Goal: Check status: Check status

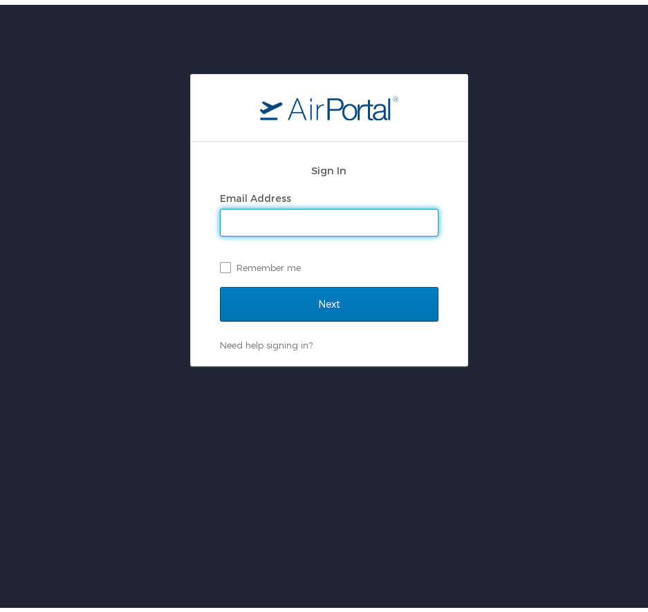
click at [266, 217] on input "Email Address" at bounding box center [329, 218] width 217 height 26
type input "[EMAIL_ADDRESS][PERSON_NAME][DOMAIN_NAME]"
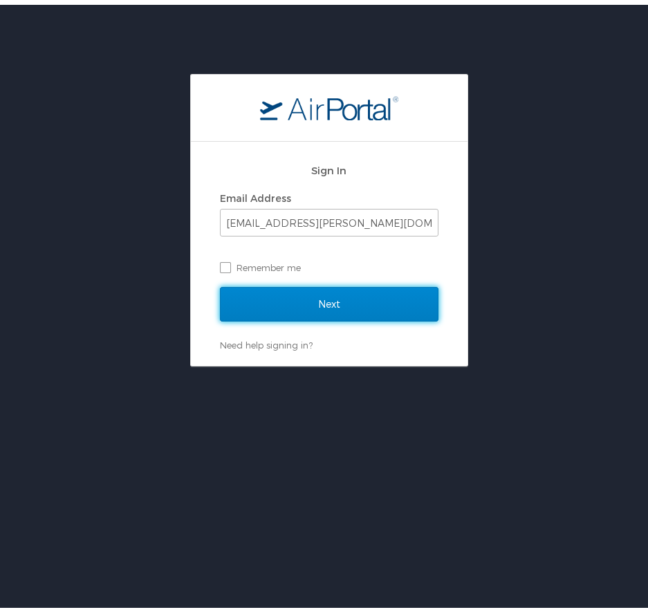
click at [274, 297] on input "Next" at bounding box center [329, 299] width 219 height 35
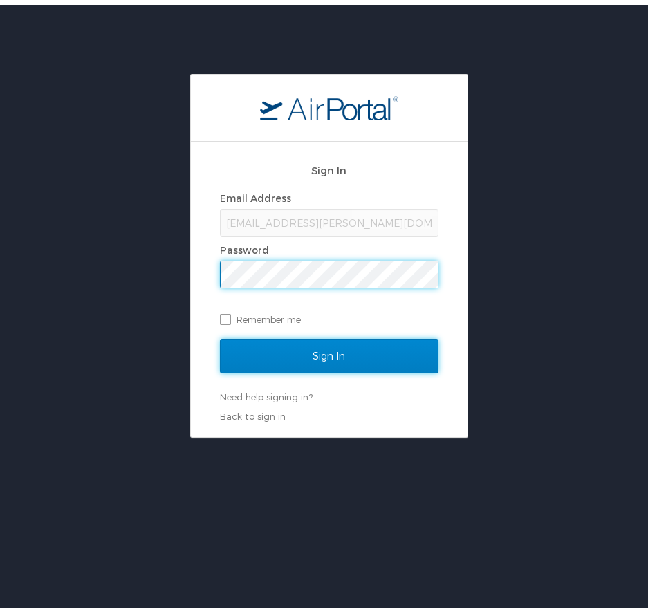
click at [311, 346] on input "Sign In" at bounding box center [329, 351] width 219 height 35
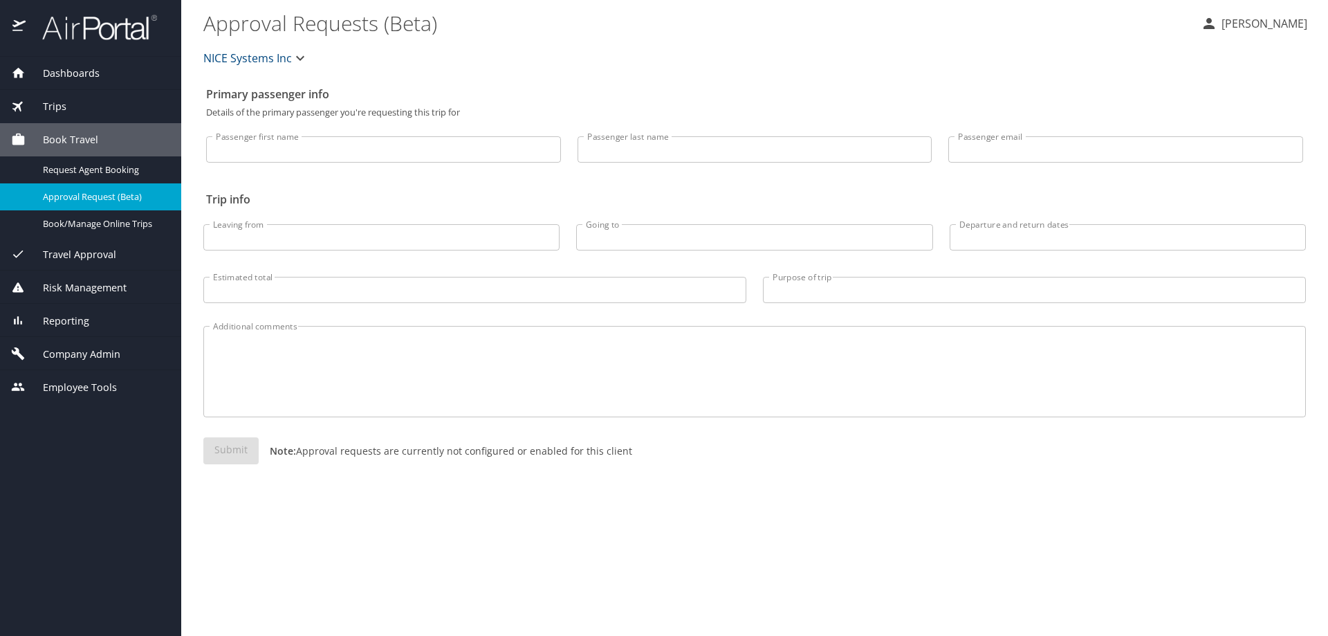
click at [68, 316] on span "Reporting" at bounding box center [58, 320] width 64 height 15
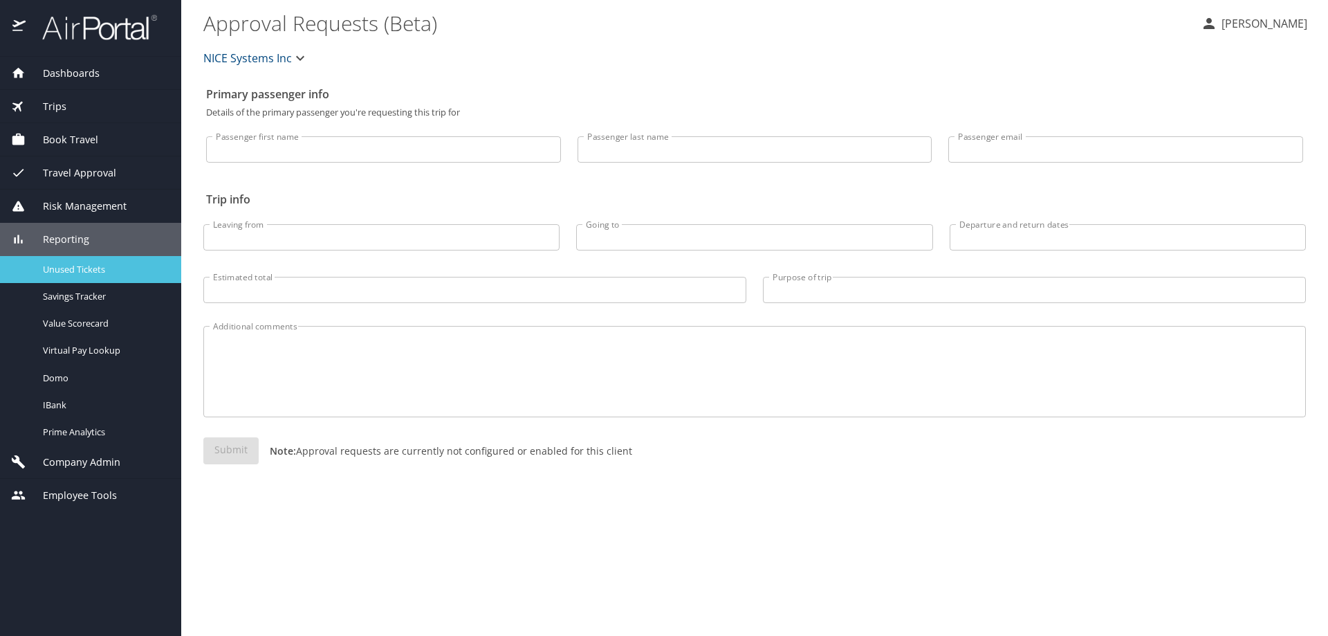
click at [86, 271] on span "Unused Tickets" at bounding box center [104, 269] width 122 height 13
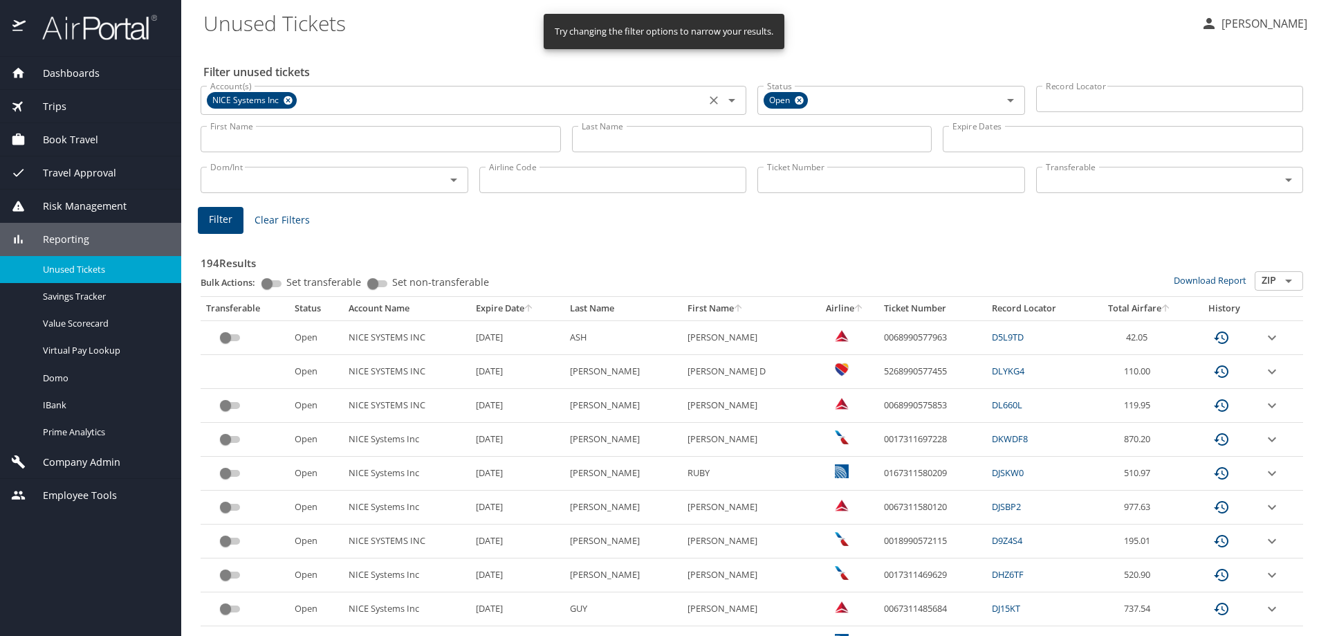
click at [285, 102] on icon at bounding box center [288, 100] width 9 height 9
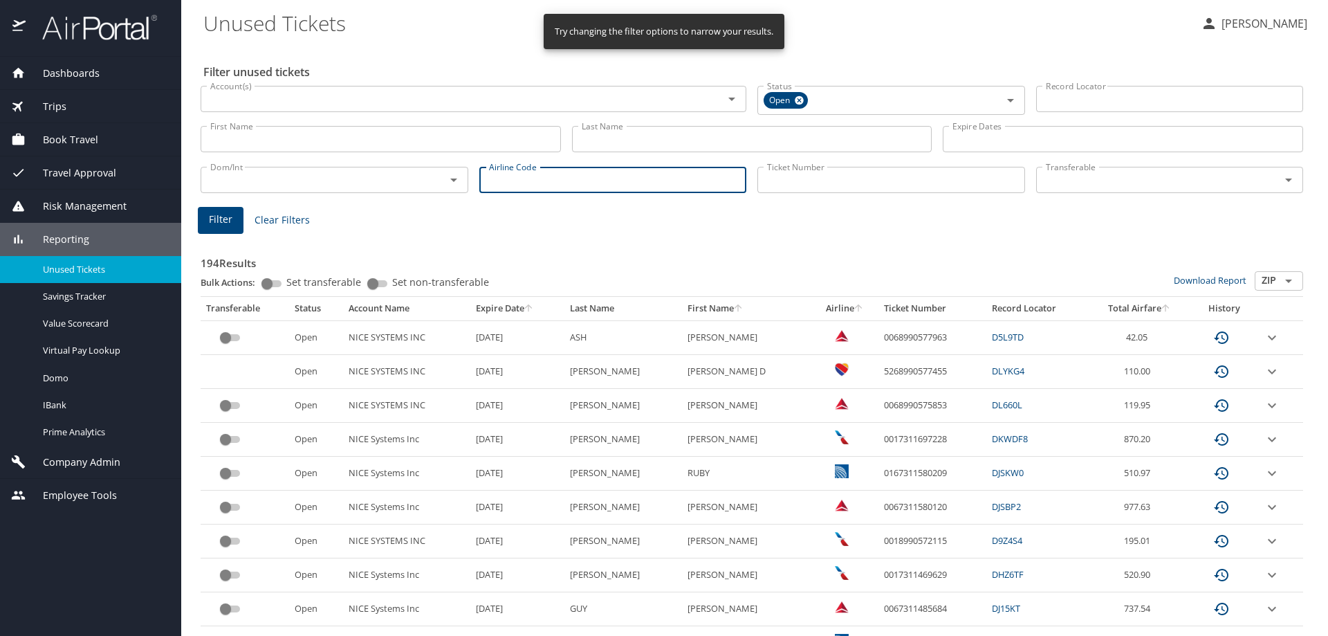
click at [515, 185] on input "Airline Code" at bounding box center [613, 180] width 268 height 26
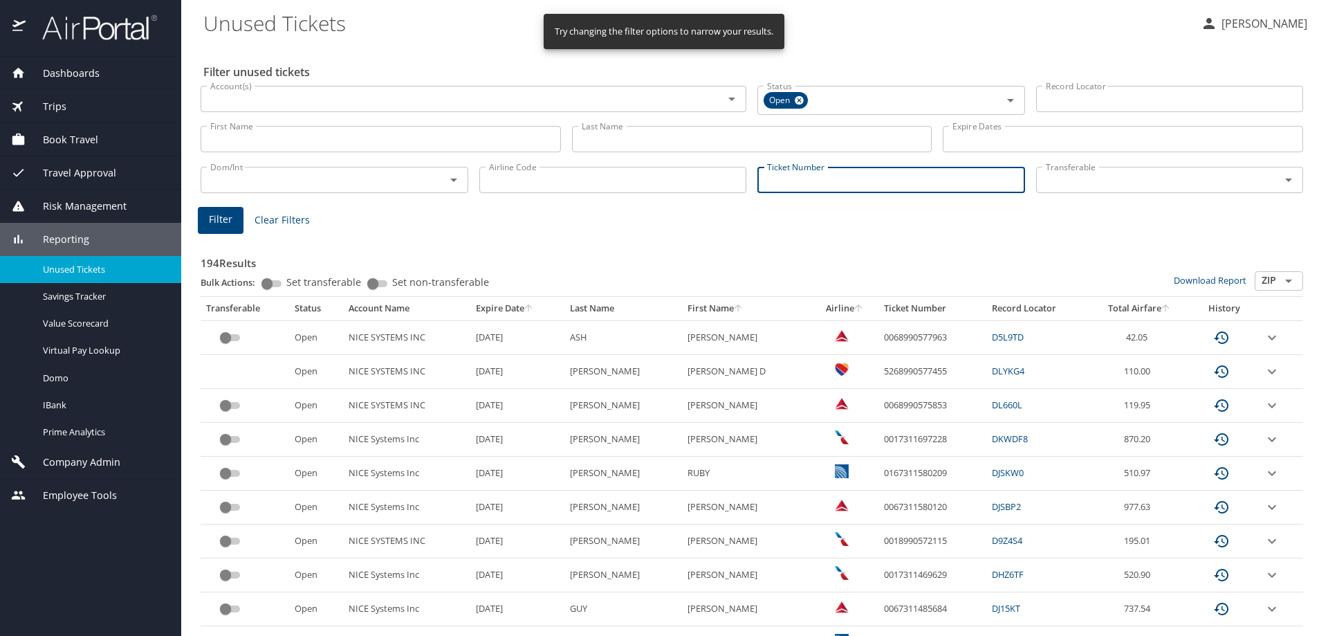
click at [658, 182] on input "Ticket Number" at bounding box center [892, 180] width 268 height 26
paste input "0068998584817"
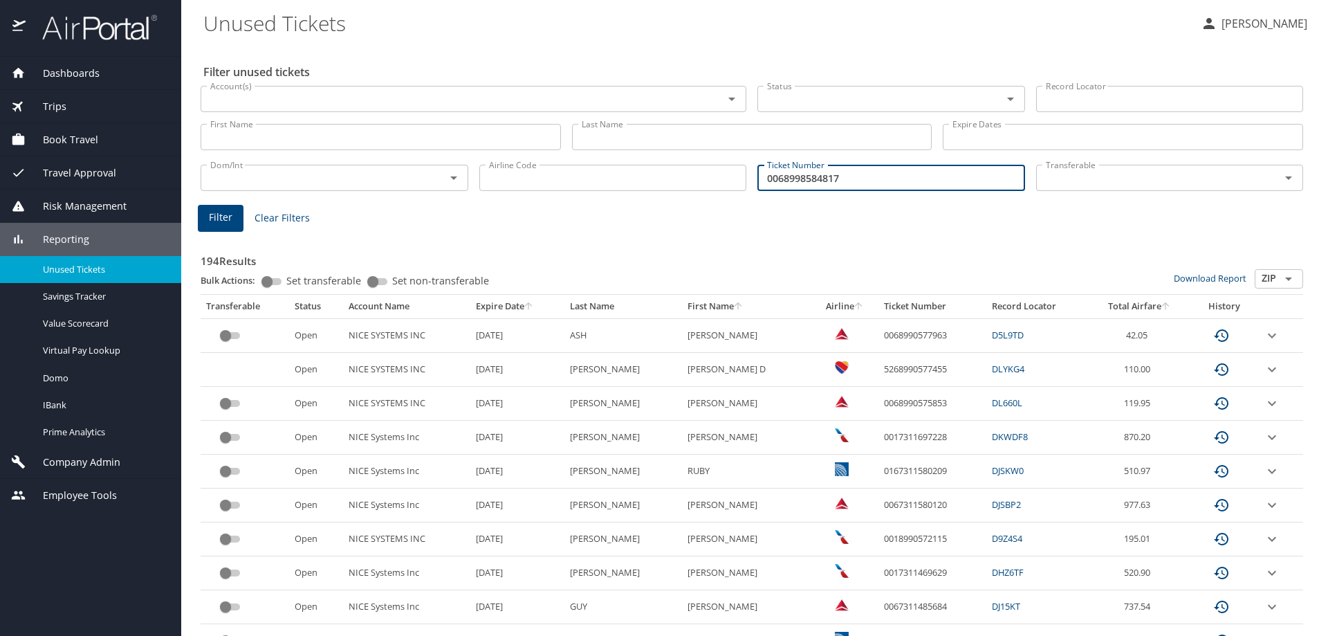
type input "0068998584817"
click at [309, 138] on input "First Name" at bounding box center [381, 137] width 360 height 26
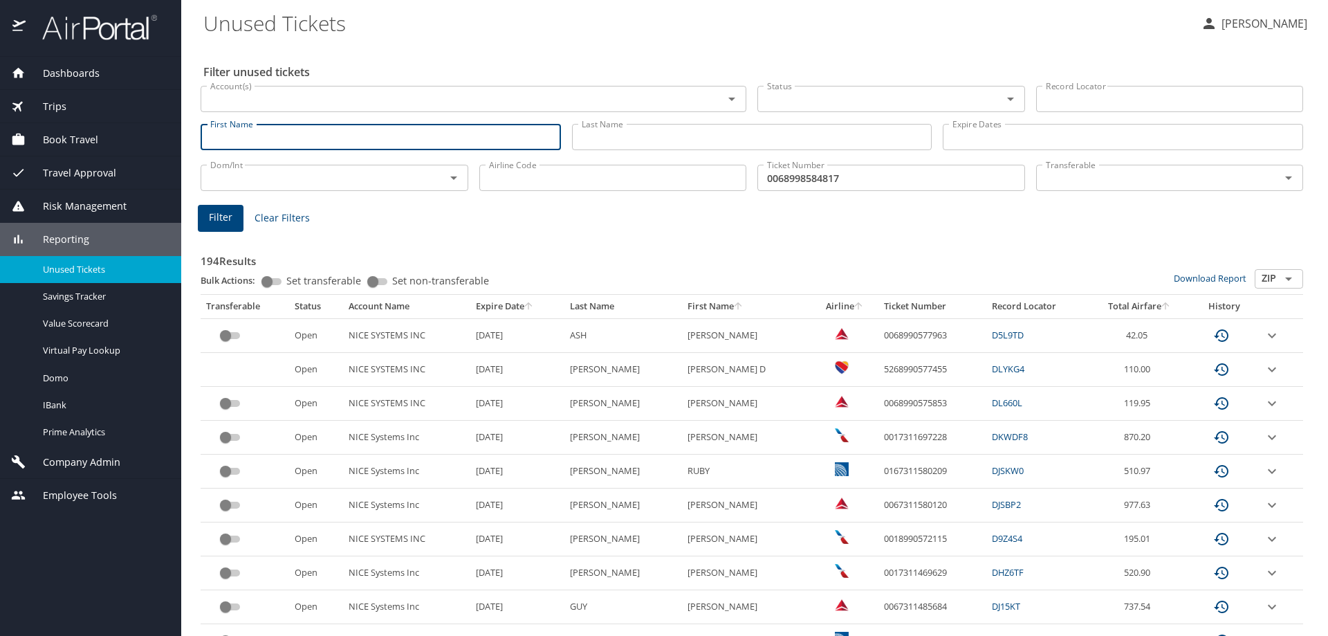
type input "m"
type input "[PERSON_NAME]"
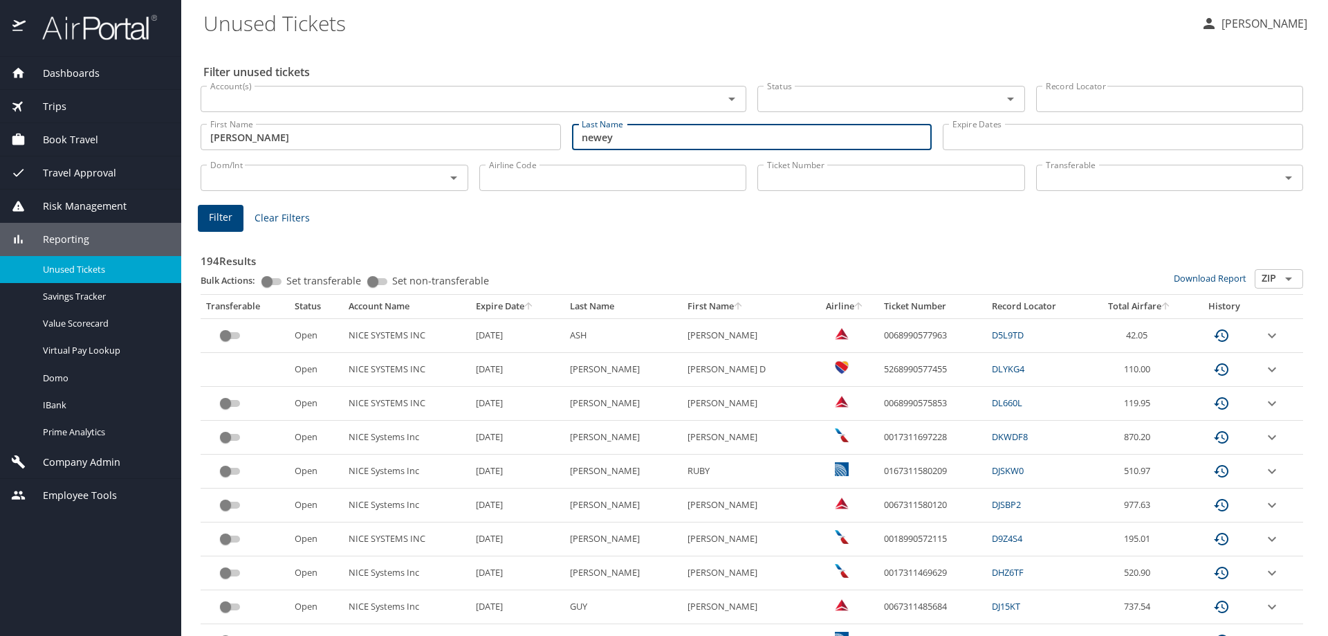
type input "newey"
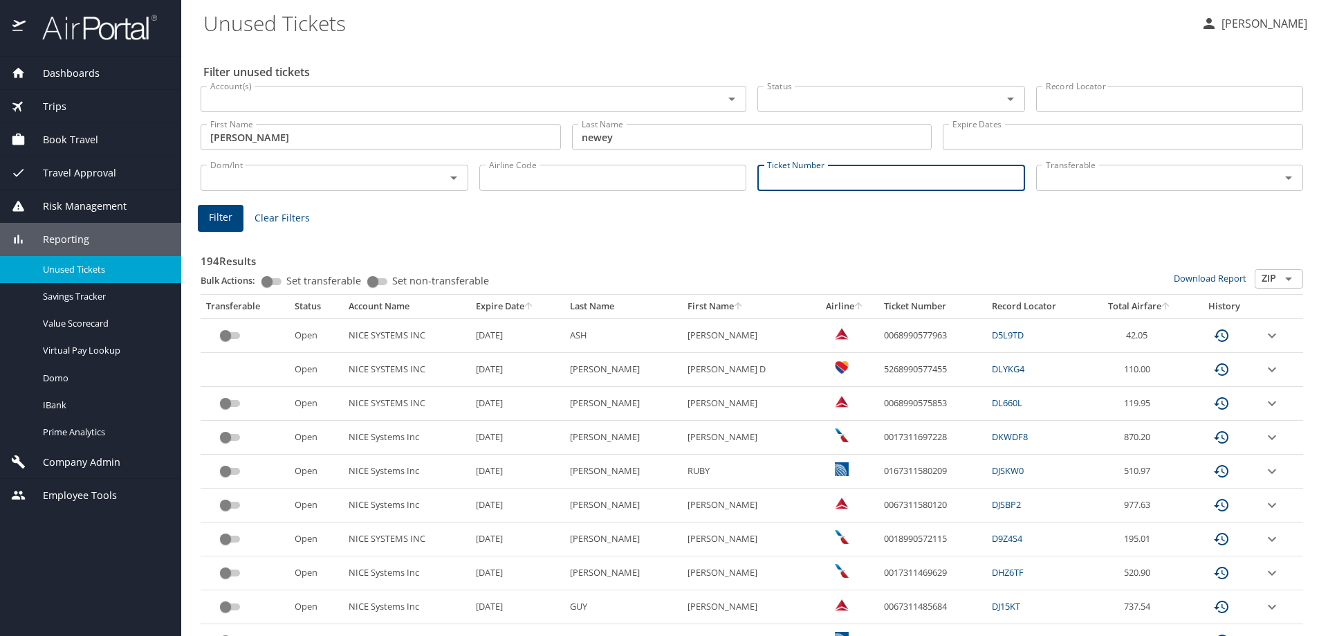
click at [658, 183] on input "Ticket Number" at bounding box center [892, 178] width 268 height 26
paste input "0068998584817"
type input "0068998584817"
click at [224, 218] on span "Filter" at bounding box center [221, 217] width 24 height 17
